Goal: Task Accomplishment & Management: Use online tool/utility

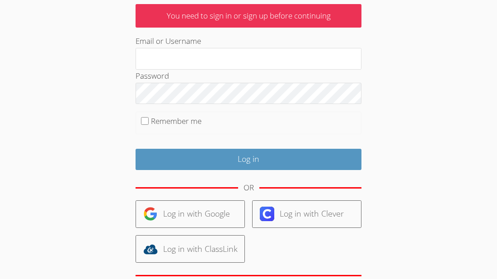
scroll to position [59, 0]
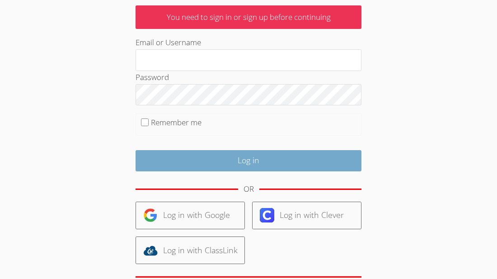
type input "paulino"
click at [291, 163] on input "Log in" at bounding box center [249, 160] width 226 height 21
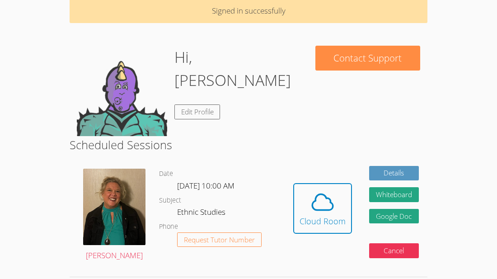
scroll to position [42, 0]
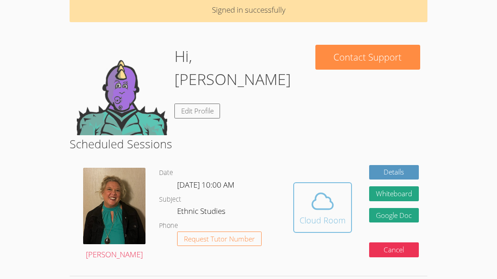
click at [308, 200] on span at bounding box center [323, 200] width 46 height 25
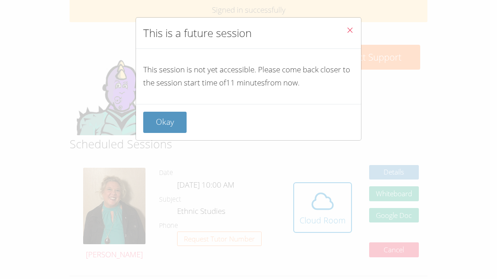
click at [352, 26] on icon "Close" at bounding box center [350, 30] width 8 height 8
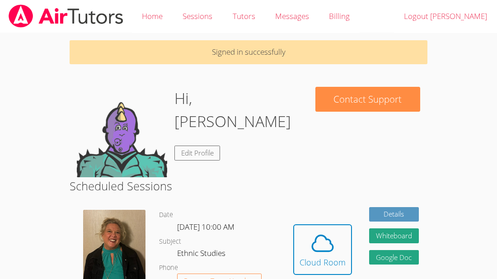
scroll to position [2, 0]
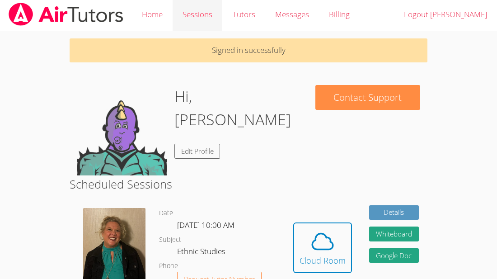
click at [192, 16] on link "Sessions" at bounding box center [198, 14] width 50 height 33
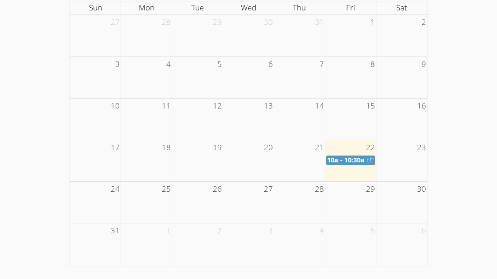
scroll to position [167, 0]
click at [364, 162] on span "10a - 10:30a" at bounding box center [345, 159] width 37 height 9
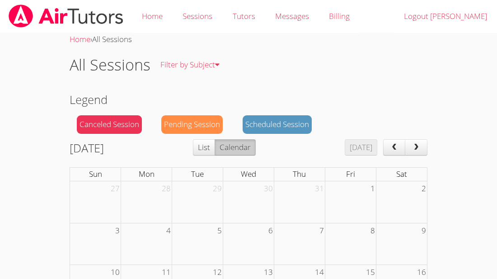
click at [52, 21] on img at bounding box center [66, 16] width 117 height 23
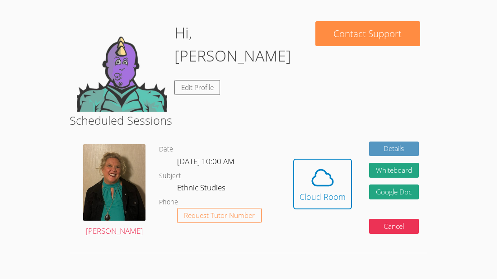
scroll to position [63, 0]
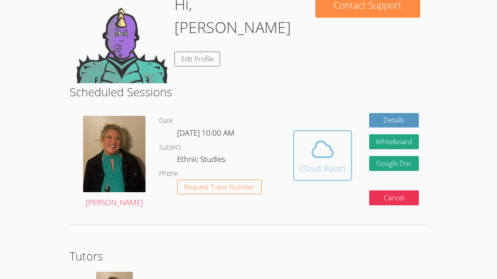
click at [313, 171] on div "Cloud Room" at bounding box center [323, 168] width 46 height 13
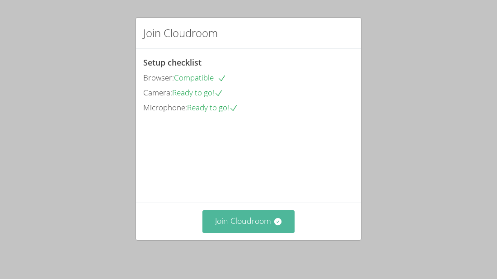
click at [262, 222] on button "Join Cloudroom" at bounding box center [248, 221] width 93 height 22
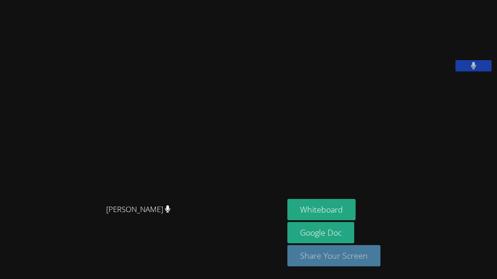
click at [327, 259] on button "Share Your Screen" at bounding box center [333, 255] width 93 height 21
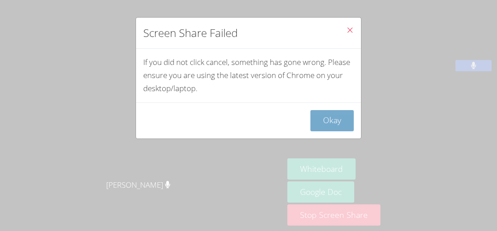
click at [334, 118] on button "Okay" at bounding box center [331, 120] width 43 height 21
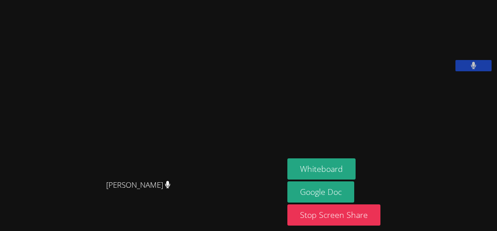
click at [376, 57] on video at bounding box center [355, 38] width 136 height 68
click at [371, 71] on video at bounding box center [355, 38] width 136 height 68
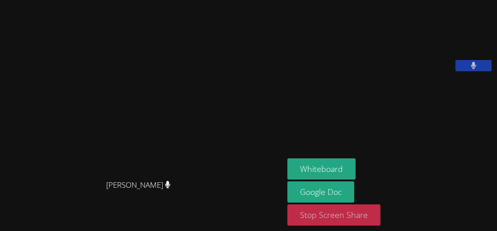
click at [363, 216] on button "Stop Screen Share" at bounding box center [333, 215] width 93 height 21
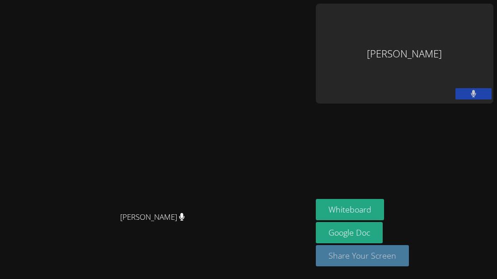
click at [404, 255] on button "Share Your Screen" at bounding box center [362, 255] width 93 height 21
click at [409, 257] on button "Share Your Screen" at bounding box center [362, 255] width 93 height 21
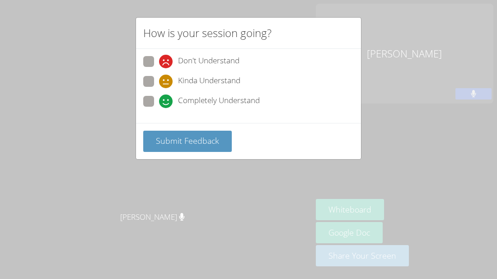
click at [154, 100] on label "Completely Understand" at bounding box center [201, 102] width 117 height 12
click at [159, 100] on input "Completely Understand" at bounding box center [163, 100] width 8 height 8
radio input "true"
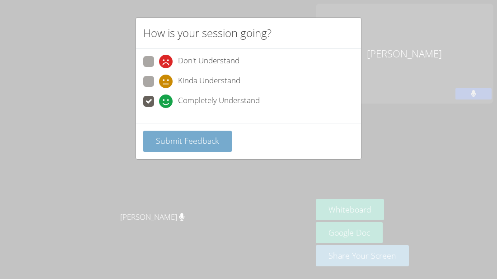
click at [180, 136] on span "Submit Feedback" at bounding box center [187, 140] width 63 height 11
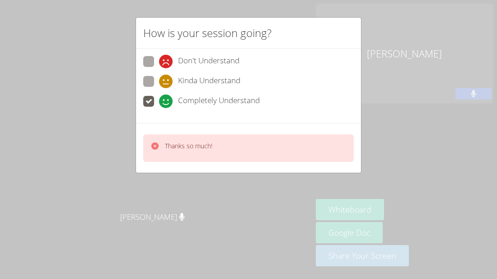
click at [366, 31] on div "How is your session going? Don't Understand Kinda Understand Completely Underst…" at bounding box center [248, 139] width 497 height 279
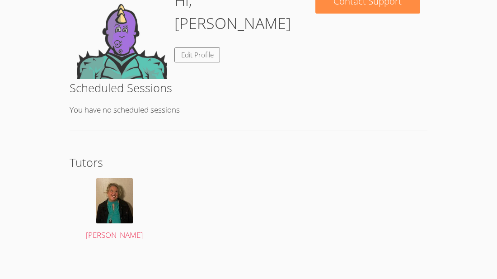
scroll to position [71, 0]
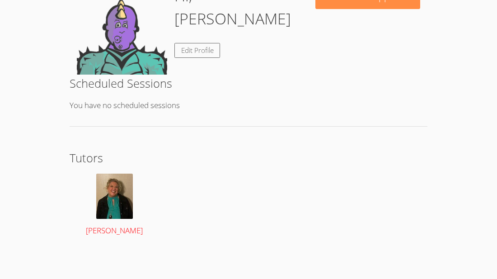
click at [113, 212] on img at bounding box center [114, 195] width 37 height 45
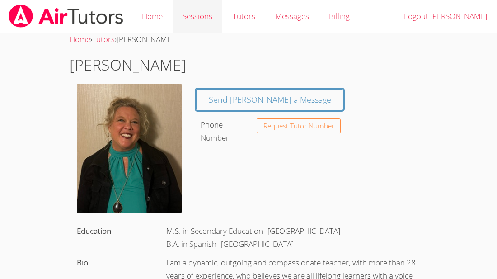
click at [188, 19] on link "Sessions" at bounding box center [198, 16] width 50 height 33
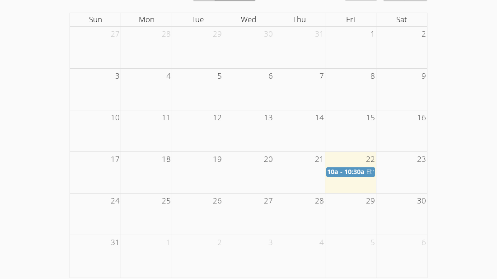
scroll to position [167, 0]
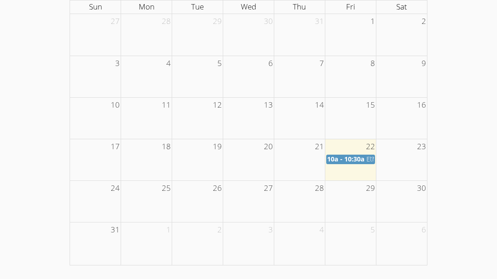
click at [346, 157] on span "10a - 10:30a" at bounding box center [345, 159] width 37 height 9
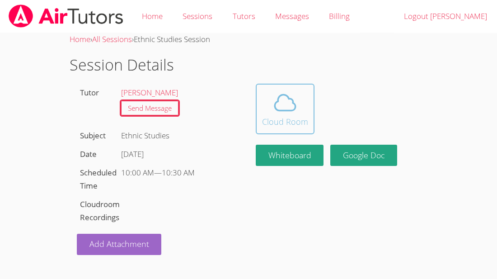
click at [276, 118] on div "Cloud Room" at bounding box center [285, 121] width 46 height 13
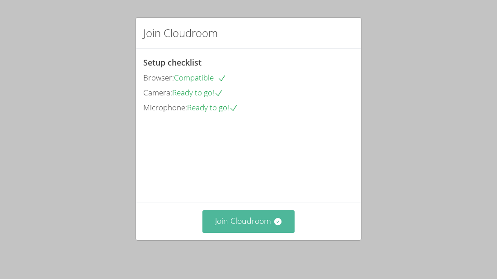
click at [256, 221] on button "Join Cloudroom" at bounding box center [248, 221] width 93 height 22
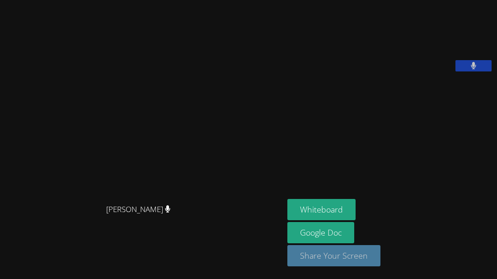
click at [328, 253] on button "Share Your Screen" at bounding box center [333, 255] width 93 height 21
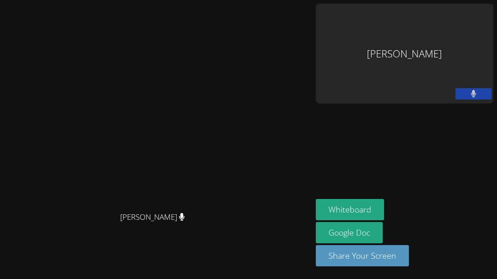
click at [424, 51] on div "[PERSON_NAME]" at bounding box center [405, 54] width 178 height 100
click at [426, 44] on div "[PERSON_NAME]" at bounding box center [405, 54] width 178 height 100
